Goal: Task Accomplishment & Management: Manage account settings

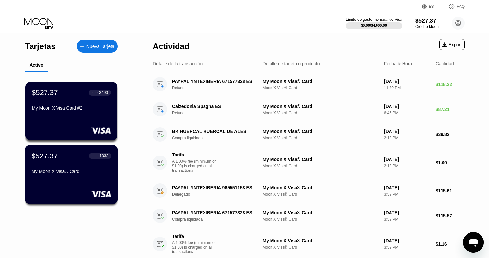
click at [80, 156] on div "$527.37 ● ● ● ● 1332" at bounding box center [72, 155] width 80 height 8
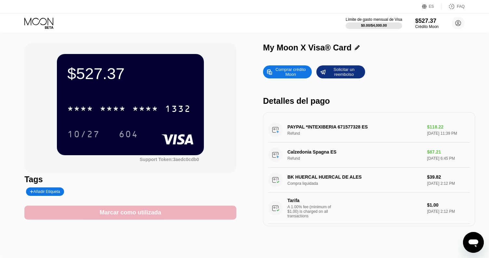
click at [121, 215] on div "Marcar como utilizada" at bounding box center [130, 212] width 61 height 7
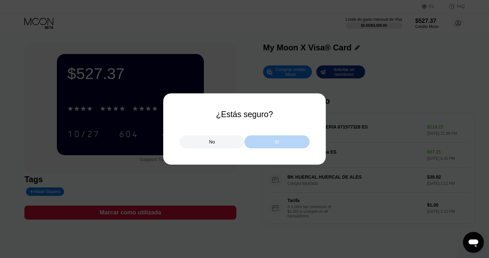
click at [258, 142] on div "Sí" at bounding box center [276, 141] width 65 height 13
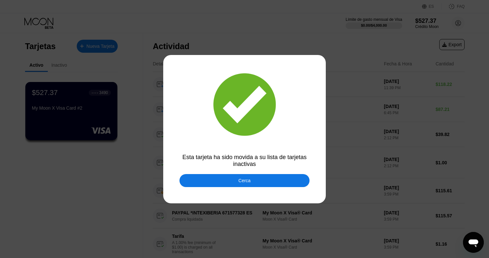
click at [208, 181] on div "Cerca" at bounding box center [244, 180] width 130 height 13
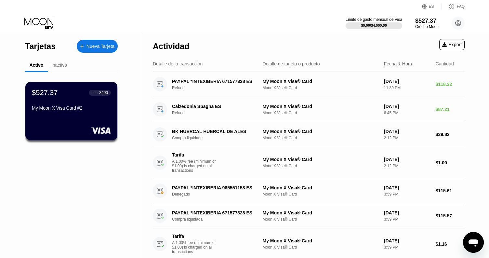
click at [64, 69] on div "Inactivo" at bounding box center [59, 65] width 23 height 13
click at [62, 68] on div "Inactivo" at bounding box center [59, 65] width 23 height 13
click at [61, 67] on div "Inactivo" at bounding box center [59, 64] width 16 height 5
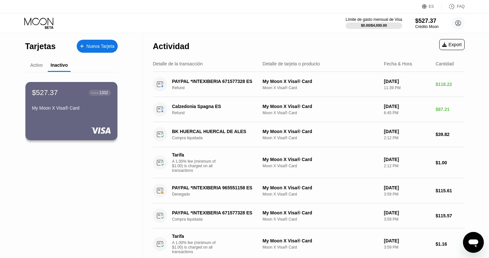
click at [38, 63] on div "Activo" at bounding box center [36, 64] width 12 height 5
